Goal: Task Accomplishment & Management: Manage account settings

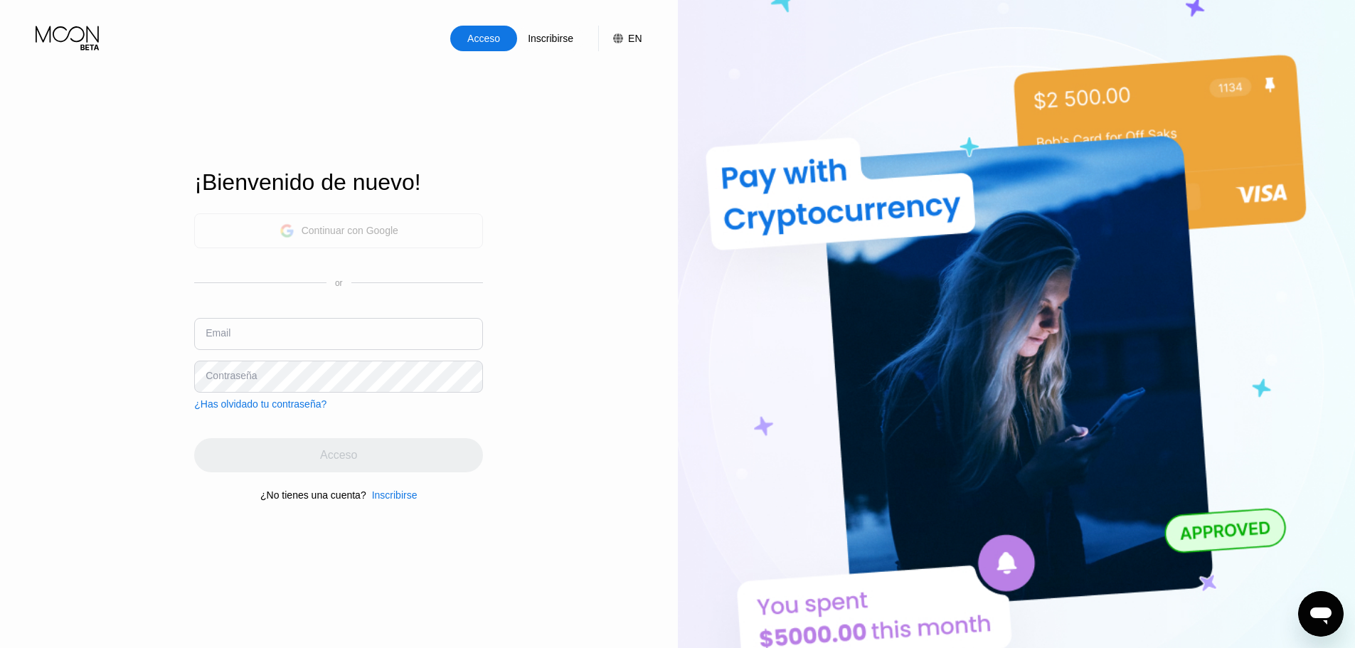
click at [341, 225] on div "Continuar con Google" at bounding box center [350, 230] width 97 height 11
